Goal: Information Seeking & Learning: Learn about a topic

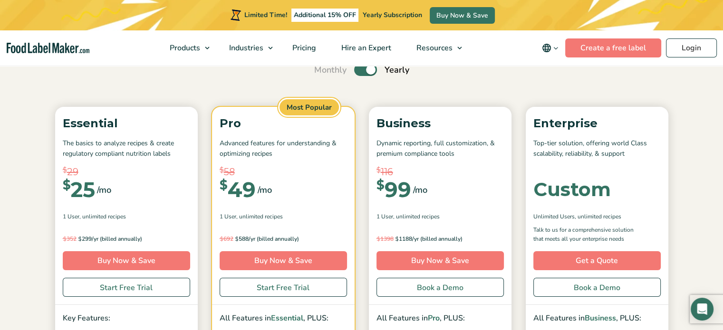
click at [370, 74] on label "Toggle" at bounding box center [365, 70] width 23 height 12
click at [322, 73] on input "Toggle" at bounding box center [319, 70] width 6 height 6
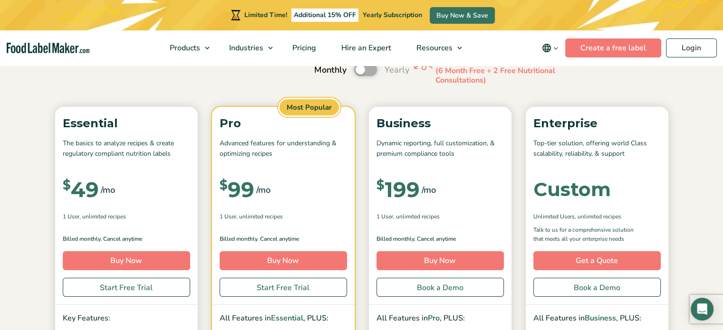
scroll to position [48, 0]
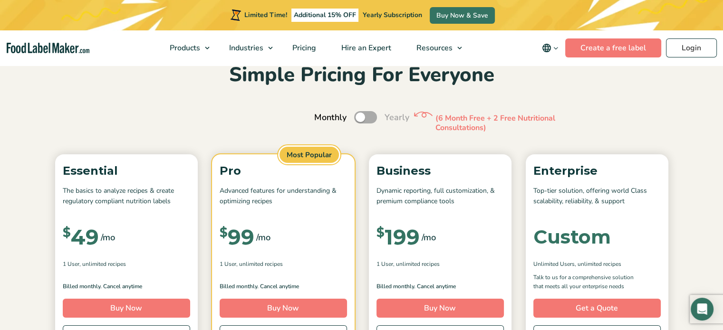
click at [370, 119] on label "Toggle" at bounding box center [365, 117] width 23 height 12
click at [322, 119] on input "Toggle" at bounding box center [319, 118] width 6 height 6
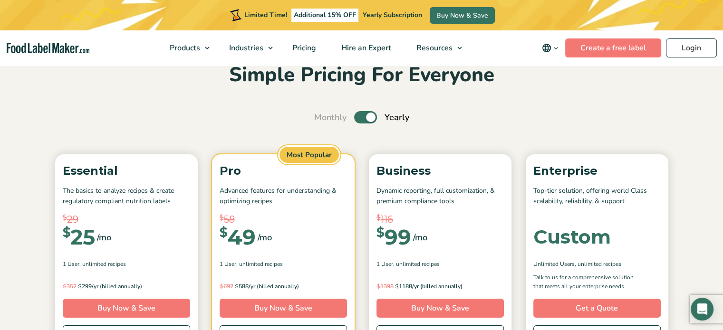
click at [370, 119] on label "Toggle" at bounding box center [365, 117] width 23 height 12
click at [322, 119] on input "Toggle" at bounding box center [319, 118] width 6 height 6
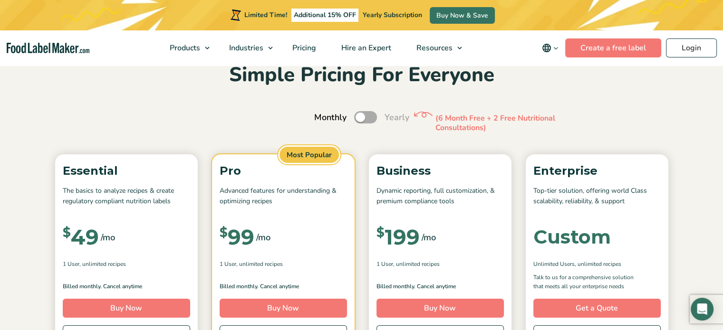
click at [370, 119] on label "Toggle" at bounding box center [365, 117] width 23 height 12
click at [322, 119] on input "Toggle" at bounding box center [319, 118] width 6 height 6
checkbox input "true"
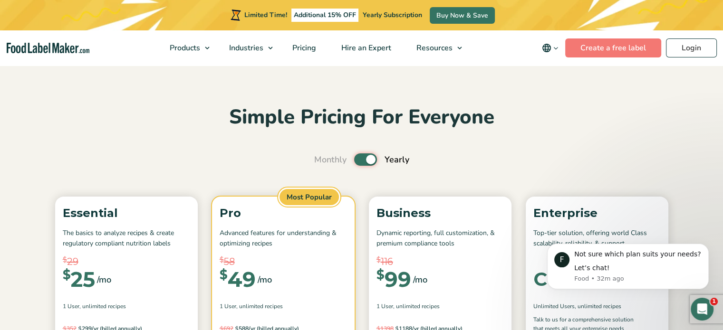
scroll to position [0, 0]
